Goal: Find specific page/section: Find specific page/section

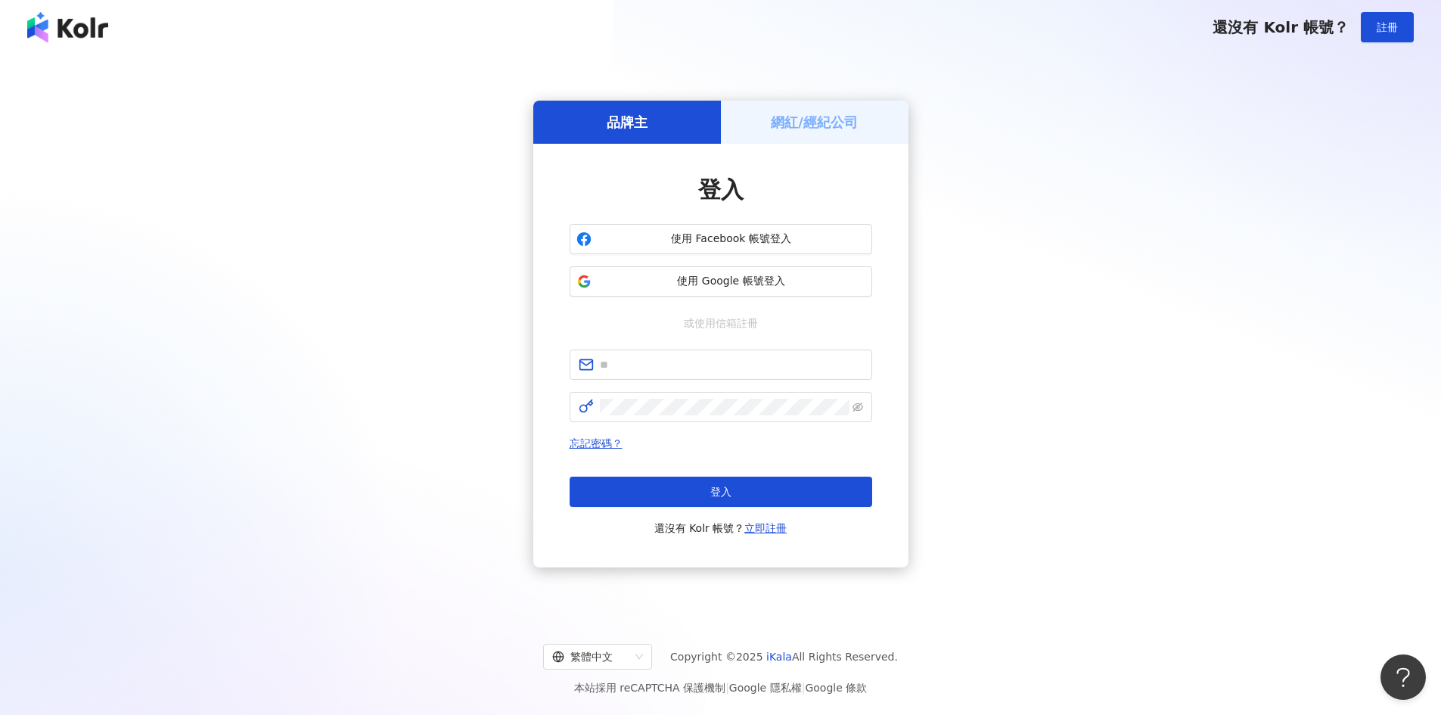
click at [837, 124] on h5 "網紅/經紀公司" at bounding box center [814, 122] width 87 height 19
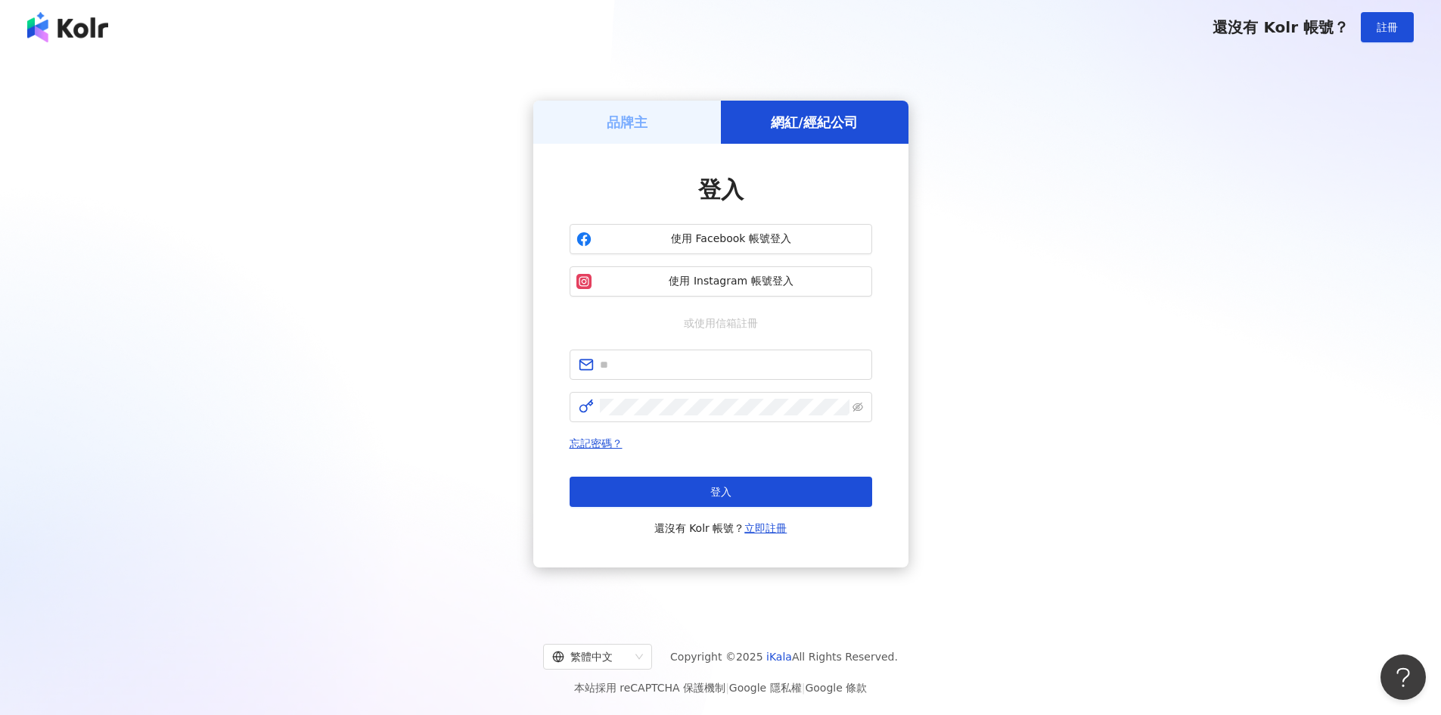
click at [629, 111] on div "品牌主" at bounding box center [627, 122] width 188 height 43
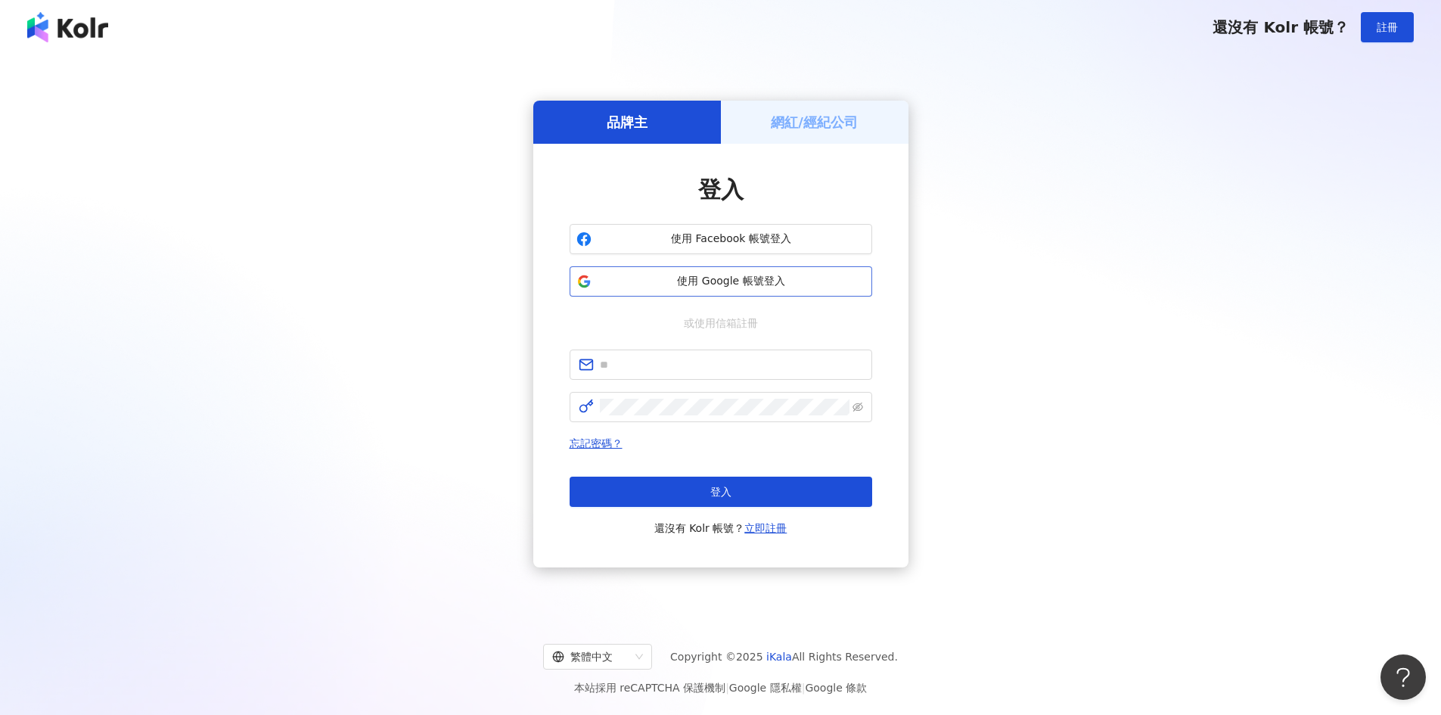
click at [772, 275] on span "使用 Google 帳號登入" at bounding box center [732, 281] width 268 height 15
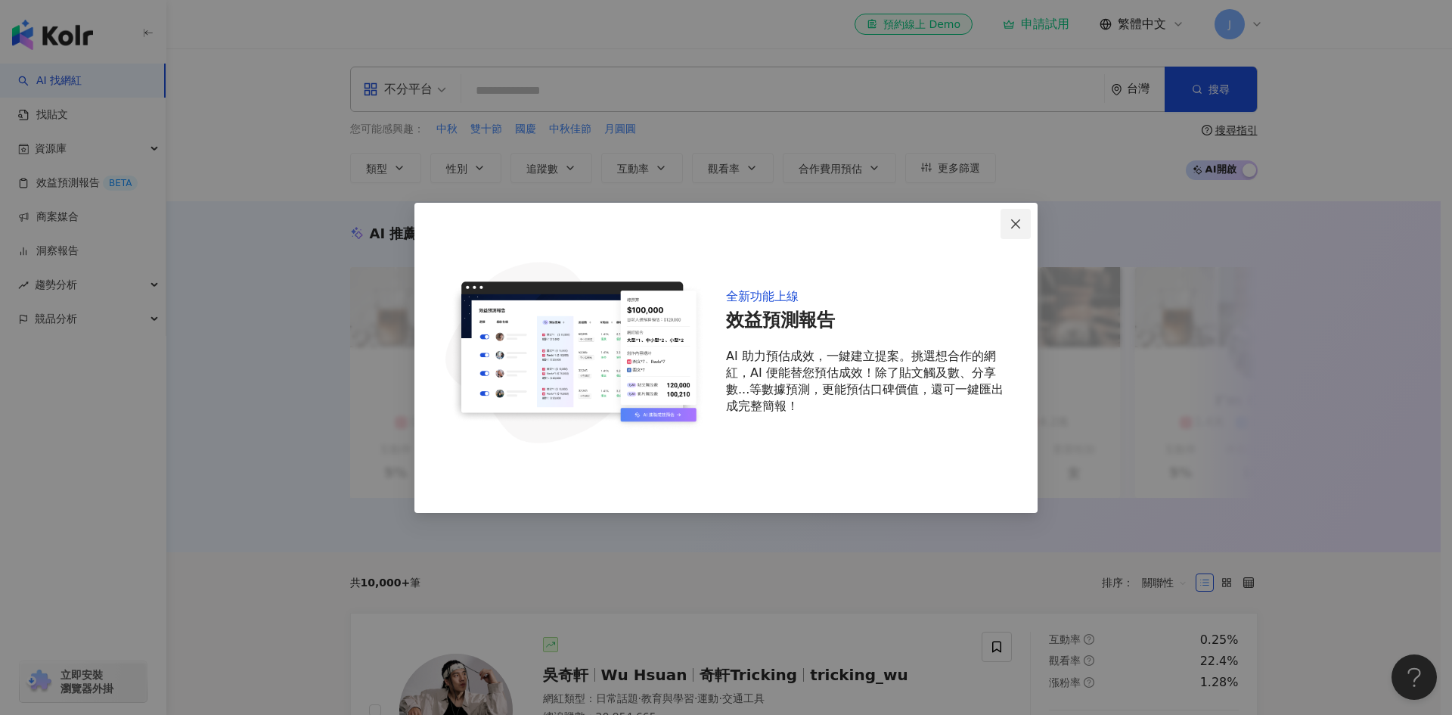
click at [1013, 228] on icon "close" at bounding box center [1015, 223] width 9 height 9
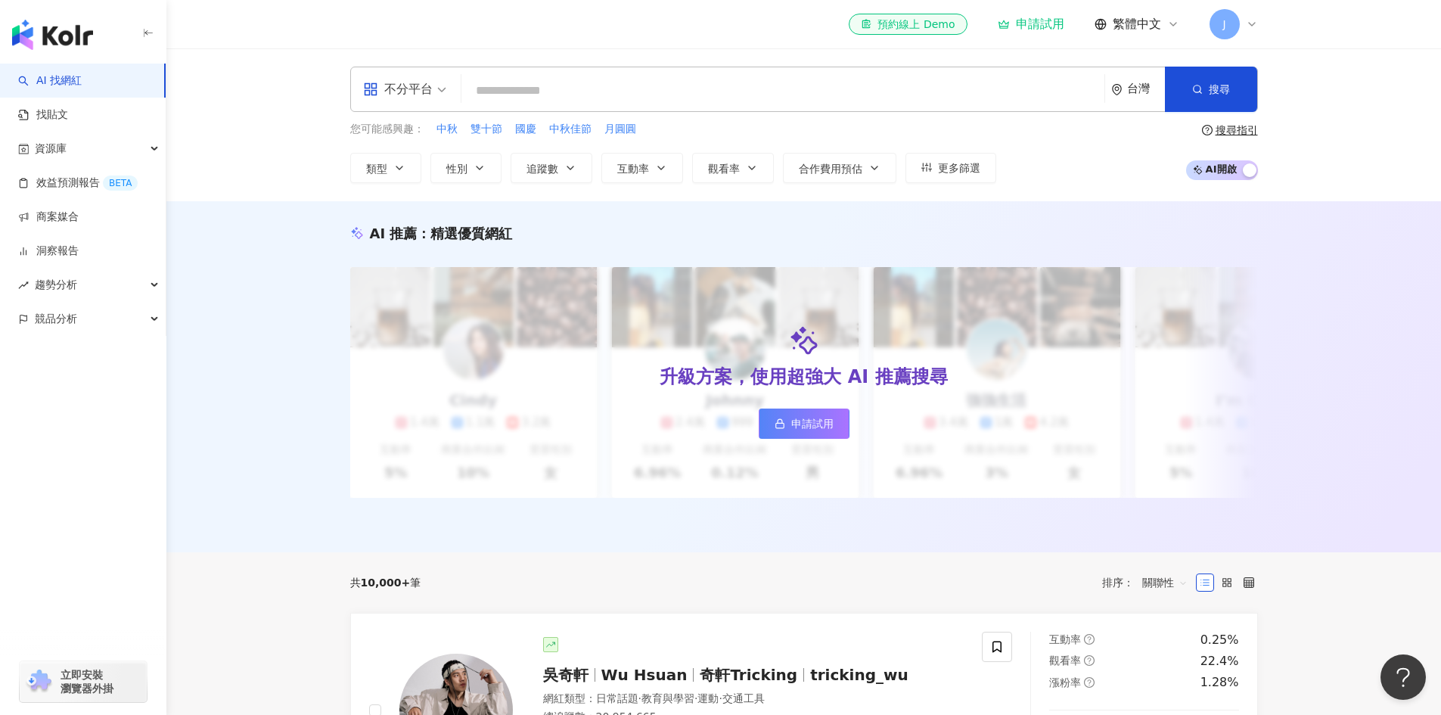
click at [1134, 82] on div "台灣" at bounding box center [1146, 88] width 38 height 13
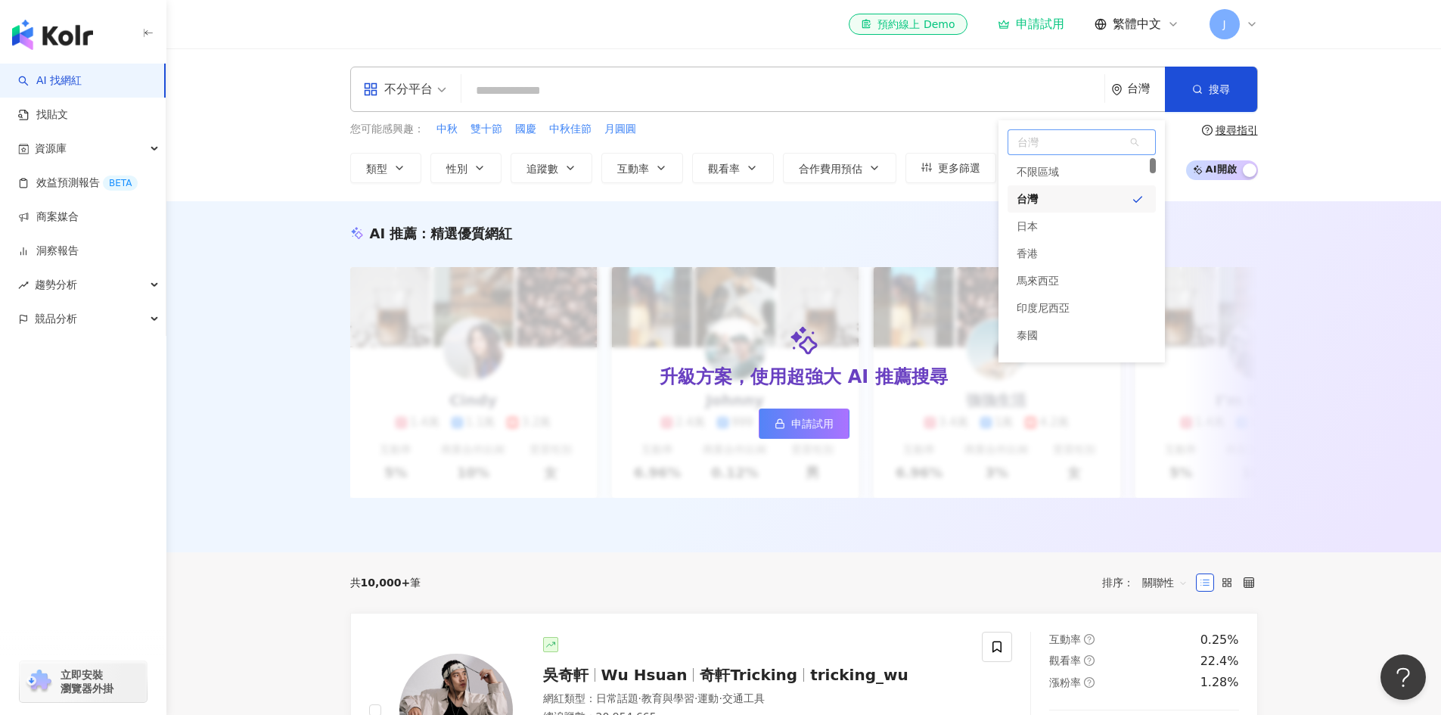
click at [1058, 201] on div "台灣" at bounding box center [1082, 198] width 148 height 27
click at [450, 92] on div "不分平台" at bounding box center [405, 89] width 100 height 44
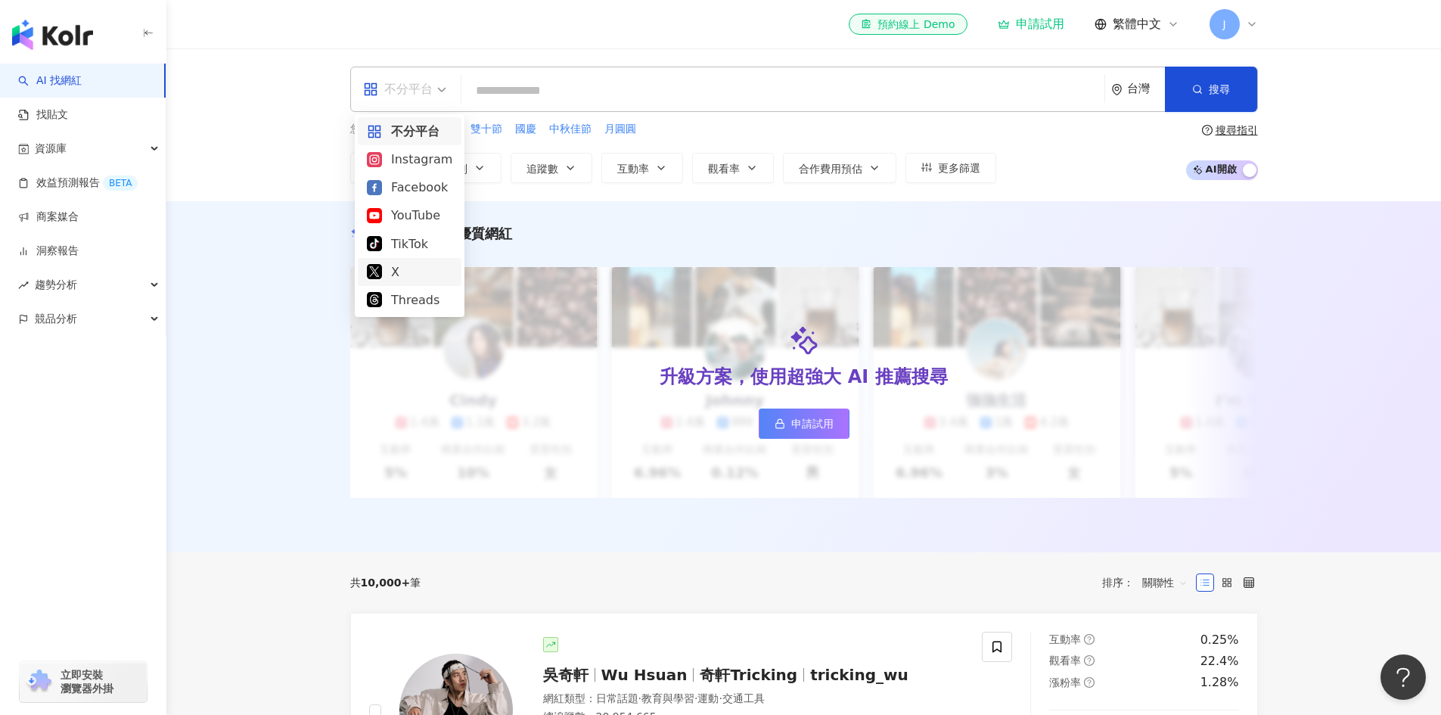
click at [385, 272] on div "X" at bounding box center [409, 271] width 85 height 19
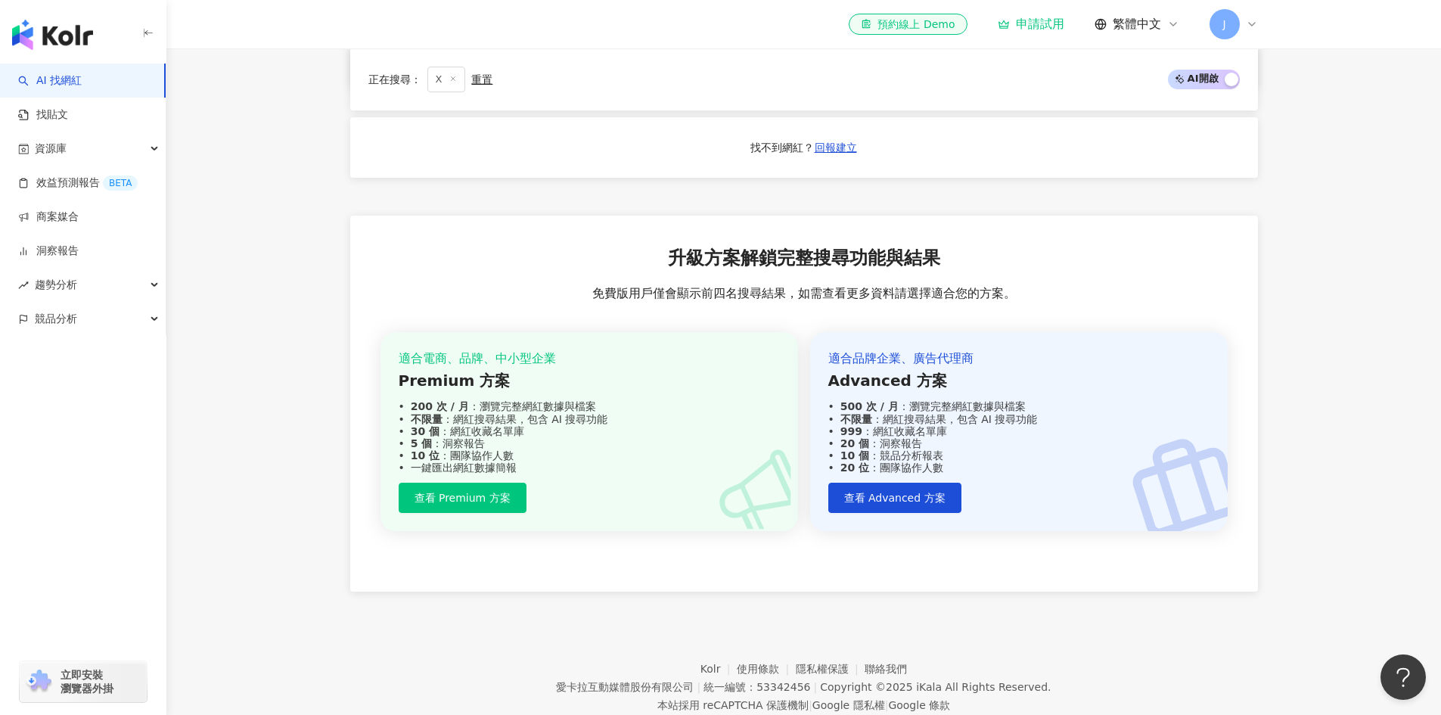
scroll to position [1589, 0]
